Goal: Task Accomplishment & Management: Use online tool/utility

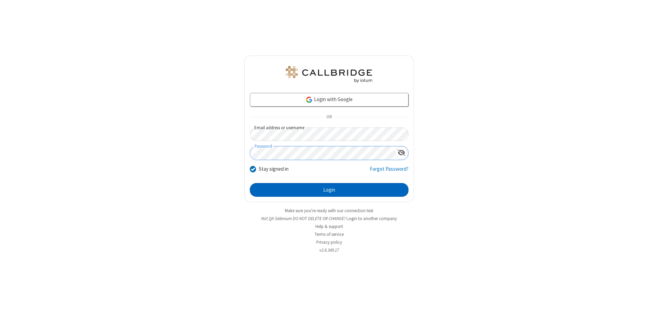
click at [329, 190] on button "Login" at bounding box center [329, 190] width 159 height 14
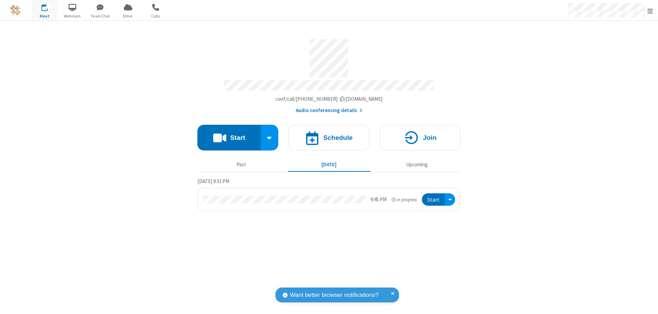
click at [650, 11] on span "Open menu" at bounding box center [650, 11] width 5 height 7
click at [128, 16] on span "Drive" at bounding box center [128, 16] width 26 height 6
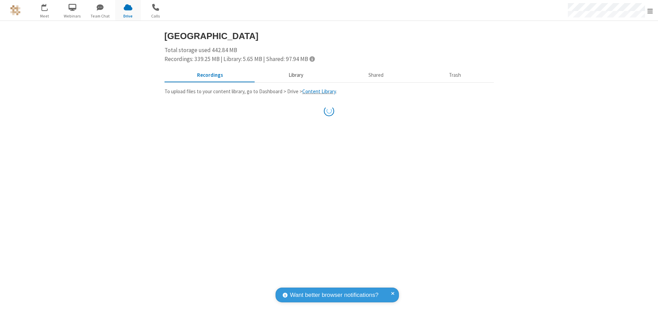
click at [292, 75] on button "Library" at bounding box center [296, 75] width 80 height 13
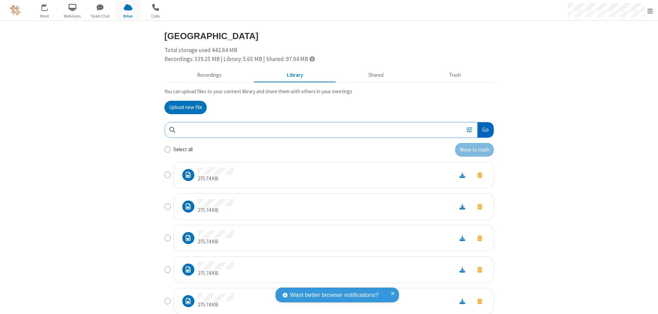
click at [483, 130] on button "Go" at bounding box center [486, 129] width 16 height 15
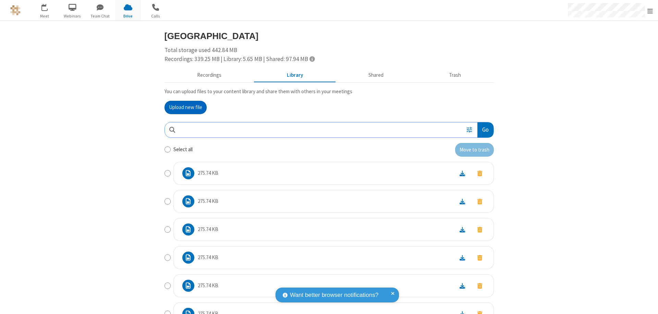
click at [183, 107] on button "Upload new file" at bounding box center [186, 108] width 42 height 14
